Goal: Check status

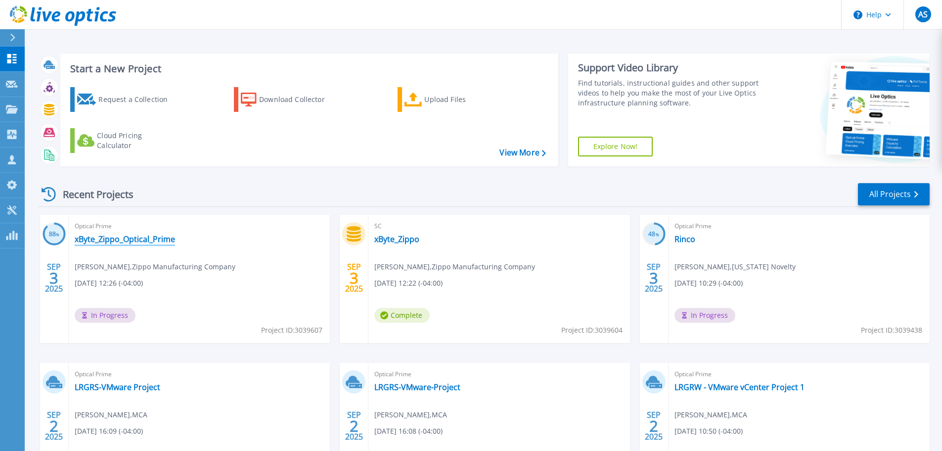
click at [163, 240] on link "xByte_Zippo_Optical_Prime" at bounding box center [125, 239] width 100 height 10
